Goal: Find specific page/section: Find specific page/section

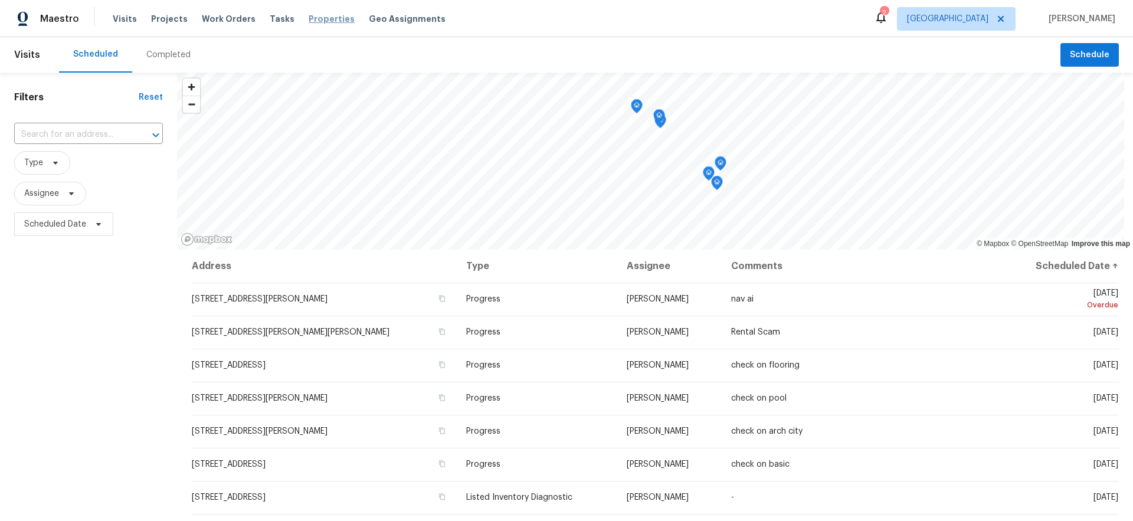
click at [317, 18] on span "Properties" at bounding box center [332, 19] width 46 height 12
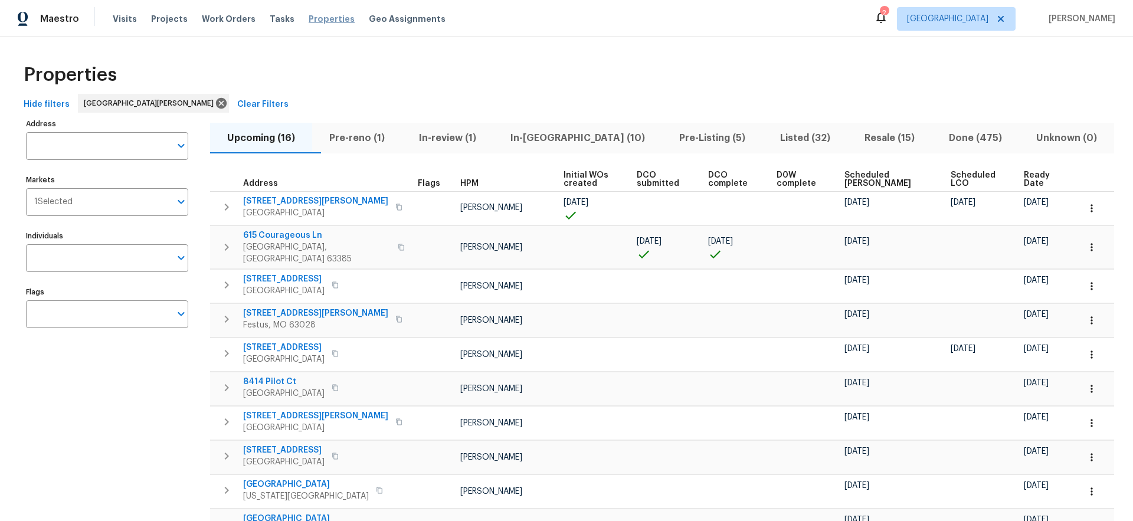
click at [315, 22] on span "Properties" at bounding box center [332, 19] width 46 height 12
click at [172, 22] on span "Projects" at bounding box center [169, 19] width 37 height 12
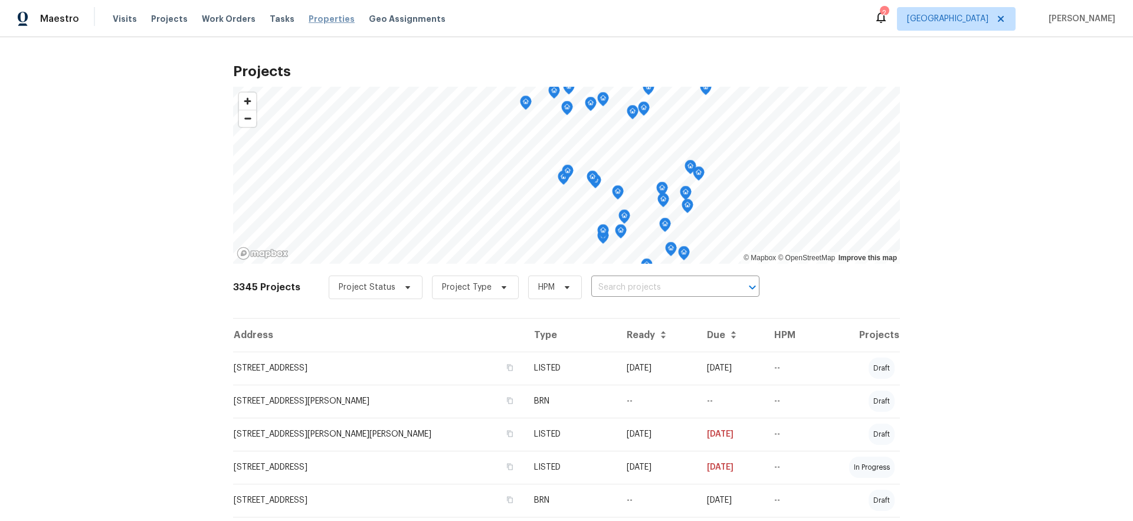
click at [325, 22] on span "Properties" at bounding box center [332, 19] width 46 height 12
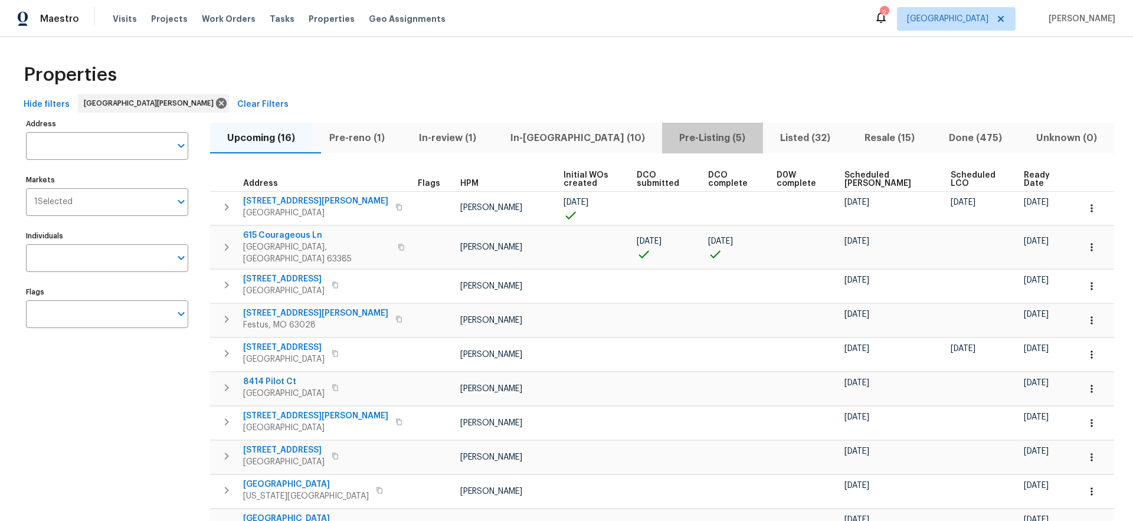
click at [673, 139] on span "Pre-Listing (5)" at bounding box center [712, 138] width 86 height 17
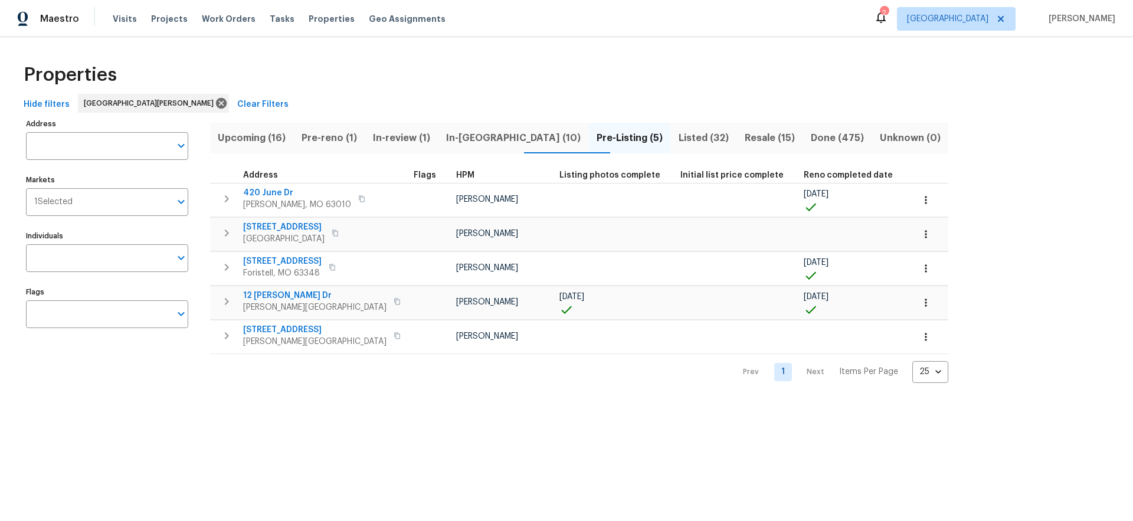
click at [488, 134] on span "In-[GEOGRAPHIC_DATA] (10)" at bounding box center [514, 138] width 136 height 17
